Goal: Information Seeking & Learning: Understand process/instructions

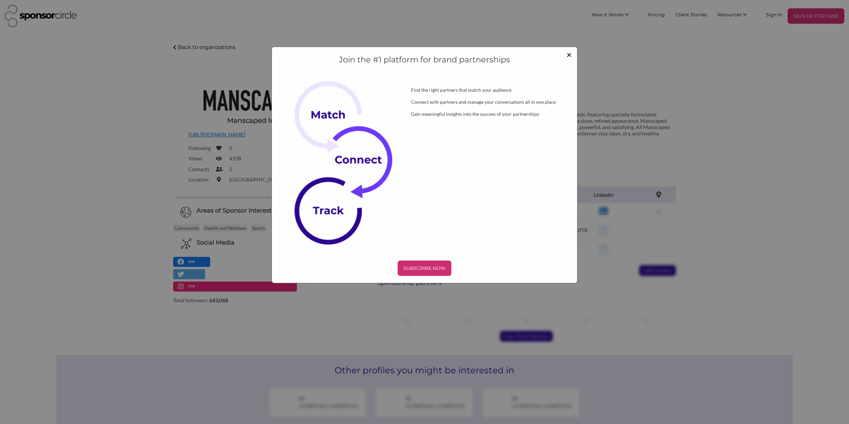
click at [567, 55] on span "×" at bounding box center [568, 54] width 5 height 11
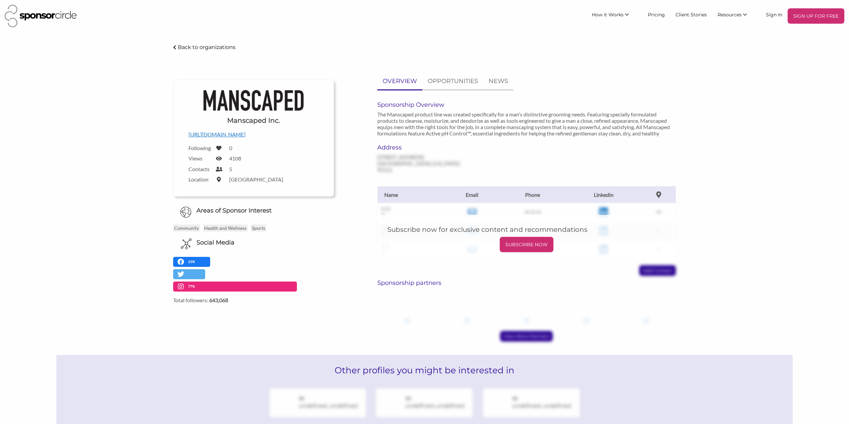
click at [69, 19] on img at bounding box center [41, 16] width 72 height 23
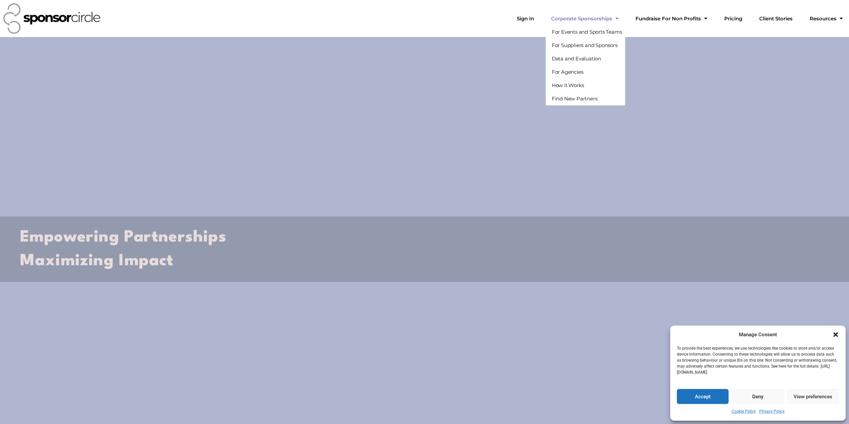
click at [617, 20] on link "Corporate Sponsorships" at bounding box center [585, 18] width 78 height 13
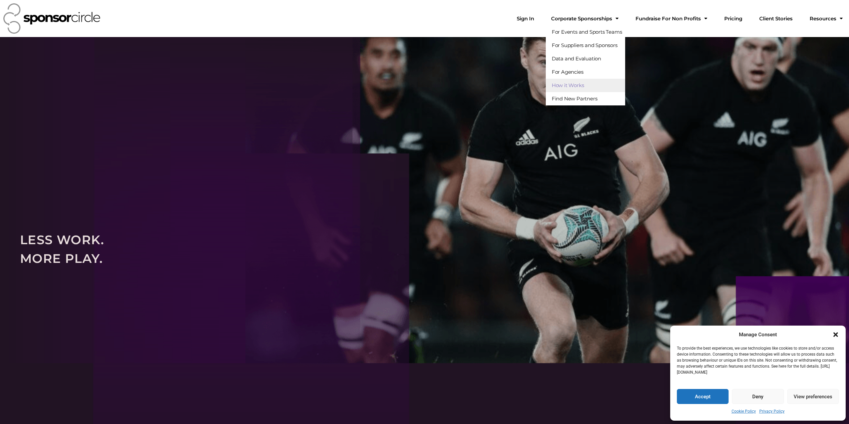
click at [598, 88] on link "How it Works" at bounding box center [586, 85] width 80 height 13
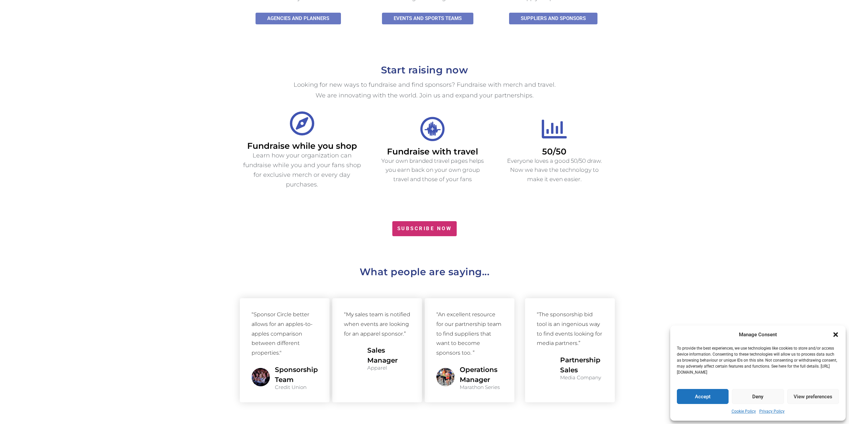
scroll to position [634, 0]
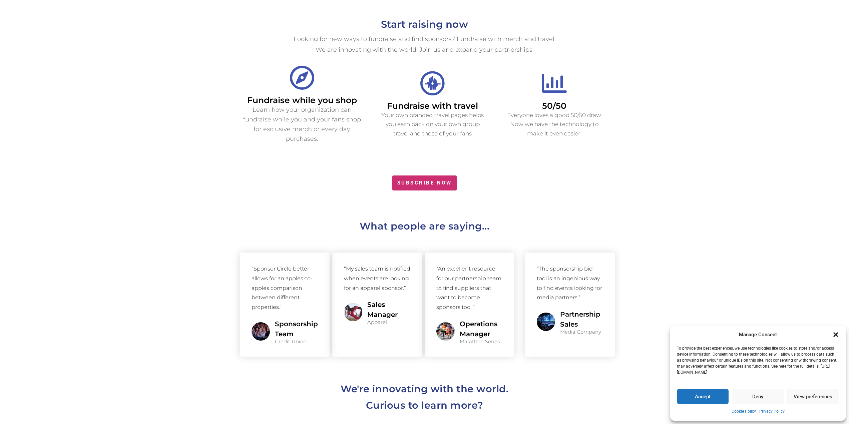
click at [406, 180] on span "SUBSCRIBE NOW" at bounding box center [424, 182] width 55 height 5
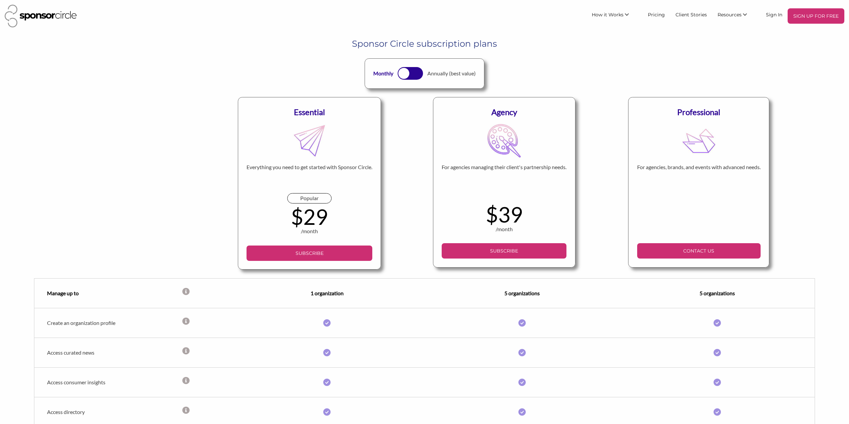
click at [29, 13] on img at bounding box center [41, 16] width 72 height 23
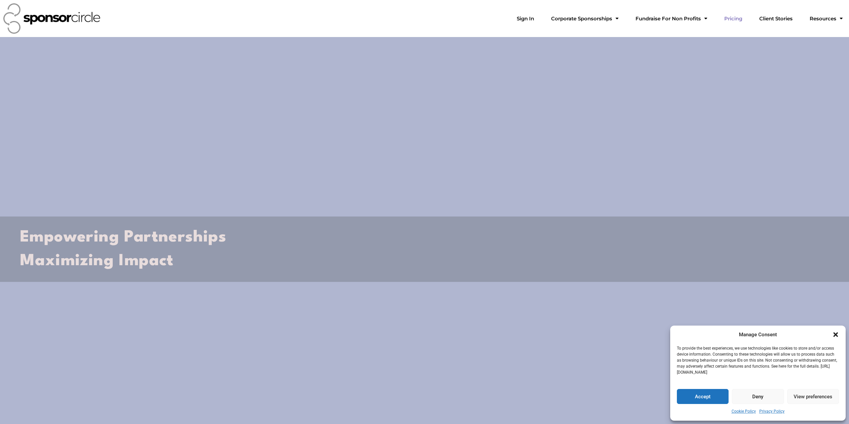
click at [745, 21] on link "Pricing" at bounding box center [733, 18] width 29 height 13
click at [675, 32] on link "Shop for Good" at bounding box center [664, 31] width 69 height 13
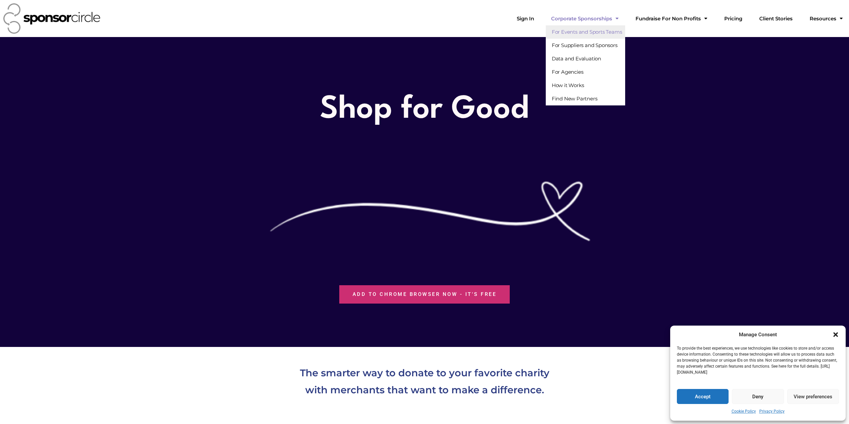
click at [610, 33] on link "For Events and Sports Teams" at bounding box center [586, 31] width 80 height 13
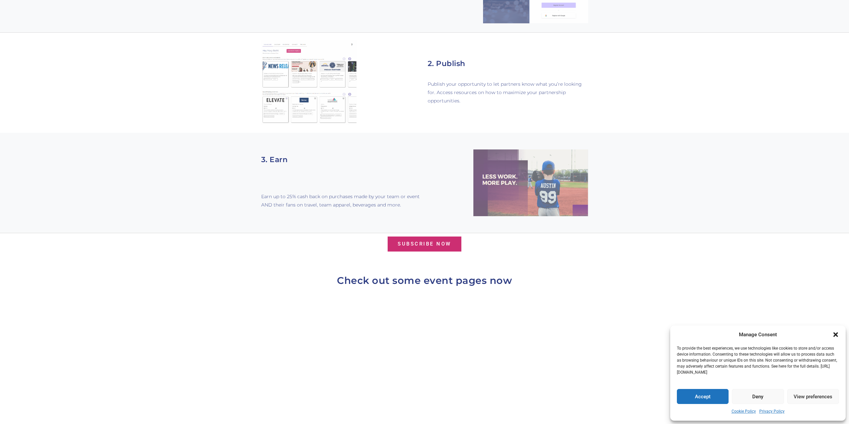
scroll to position [616, 0]
